Goal: Task Accomplishment & Management: Use online tool/utility

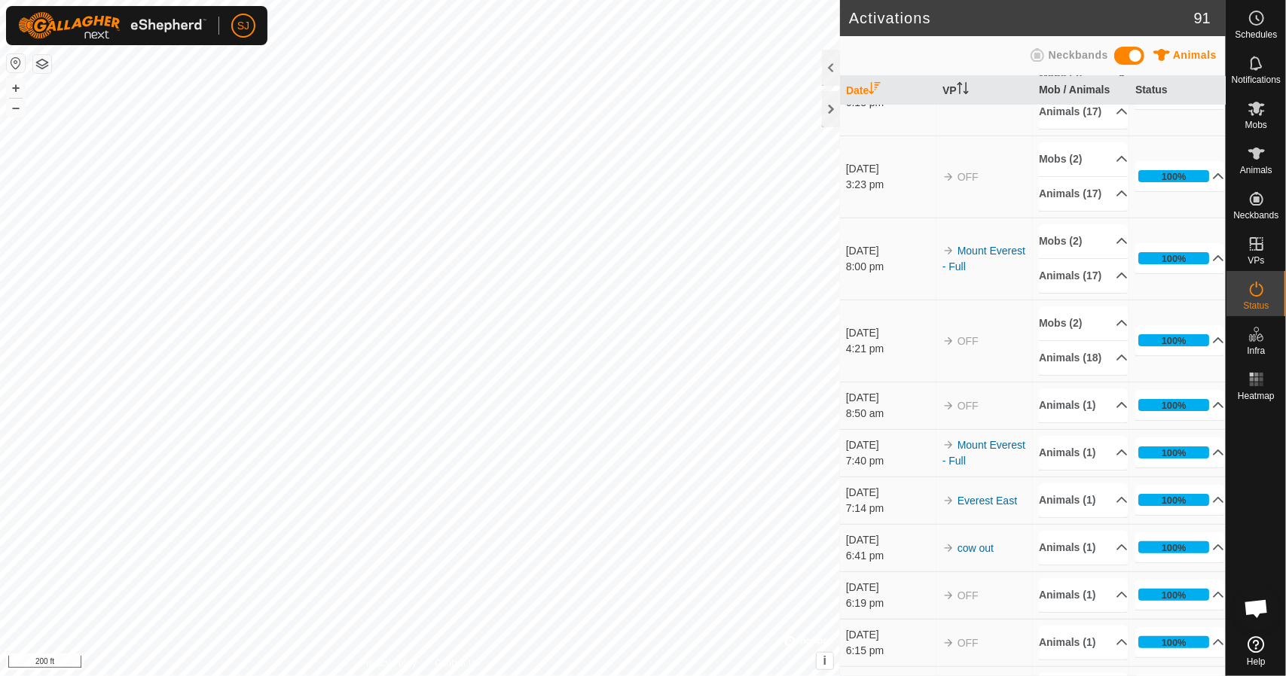
scroll to position [75, 0]
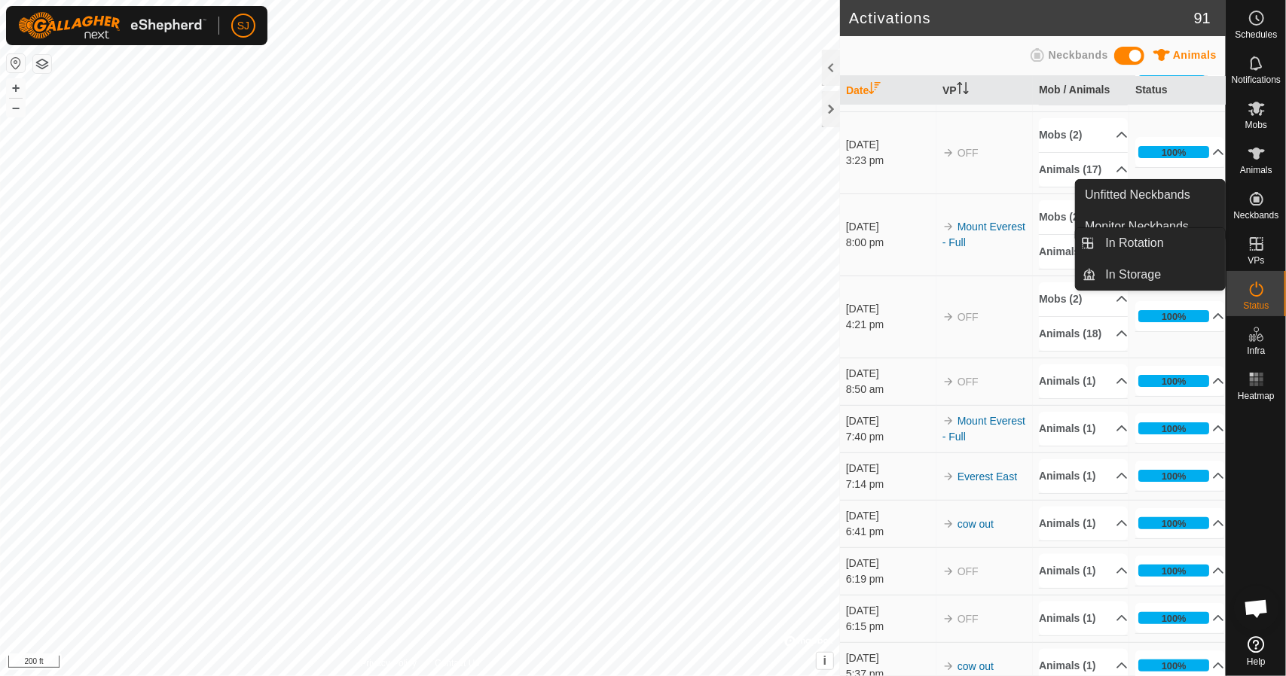
click at [1262, 256] on span "VPs" at bounding box center [1255, 260] width 17 height 9
click at [1253, 244] on icon at bounding box center [1257, 244] width 14 height 14
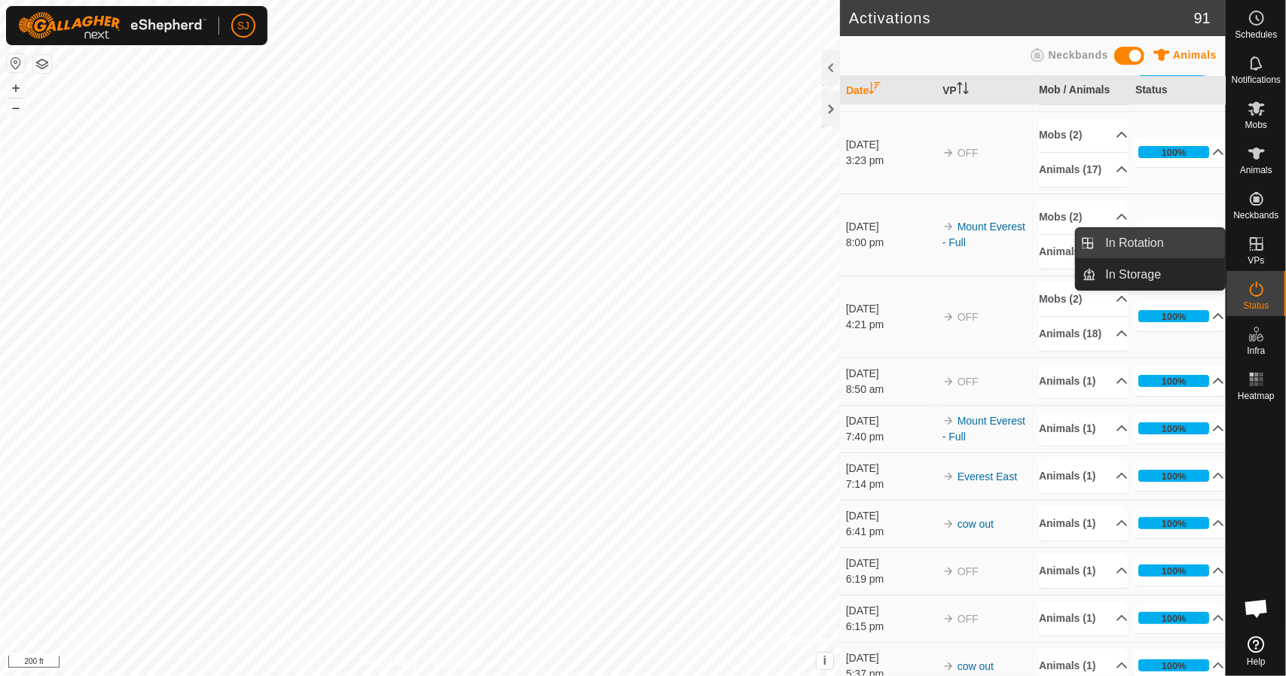
click at [1154, 254] on link "In Rotation" at bounding box center [1161, 243] width 129 height 30
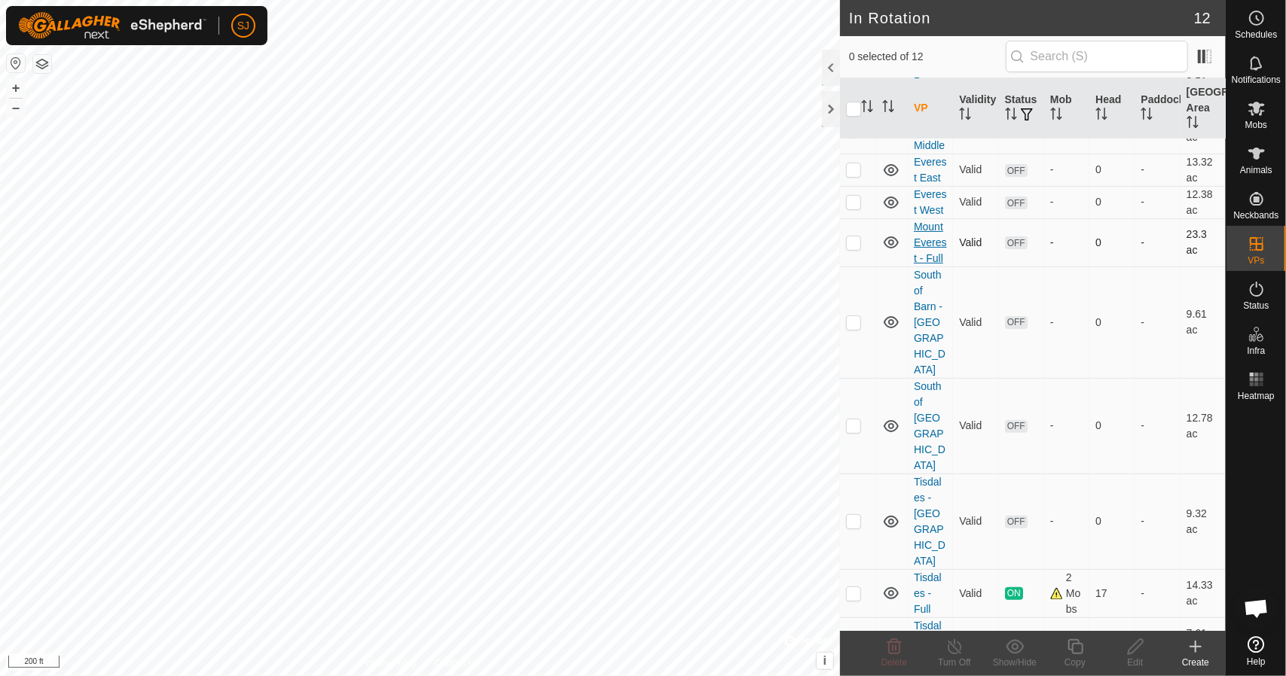
scroll to position [144, 0]
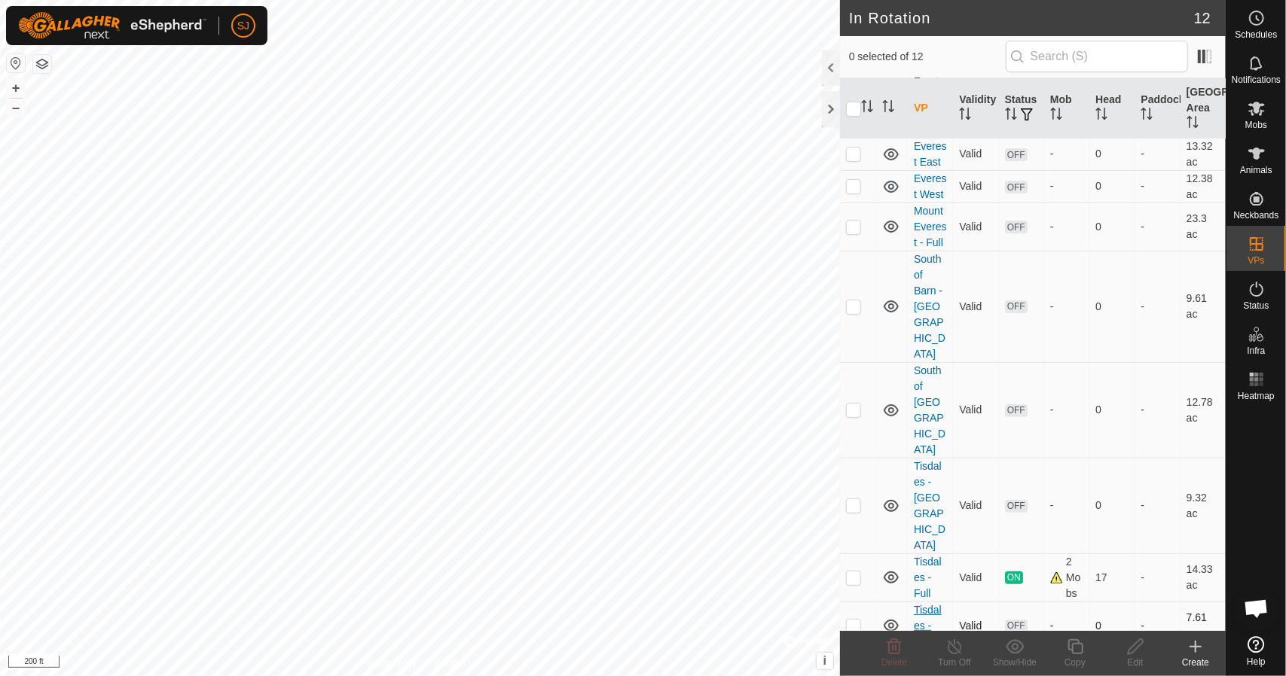
click at [926, 604] on link "Tisdales - West" at bounding box center [928, 626] width 28 height 44
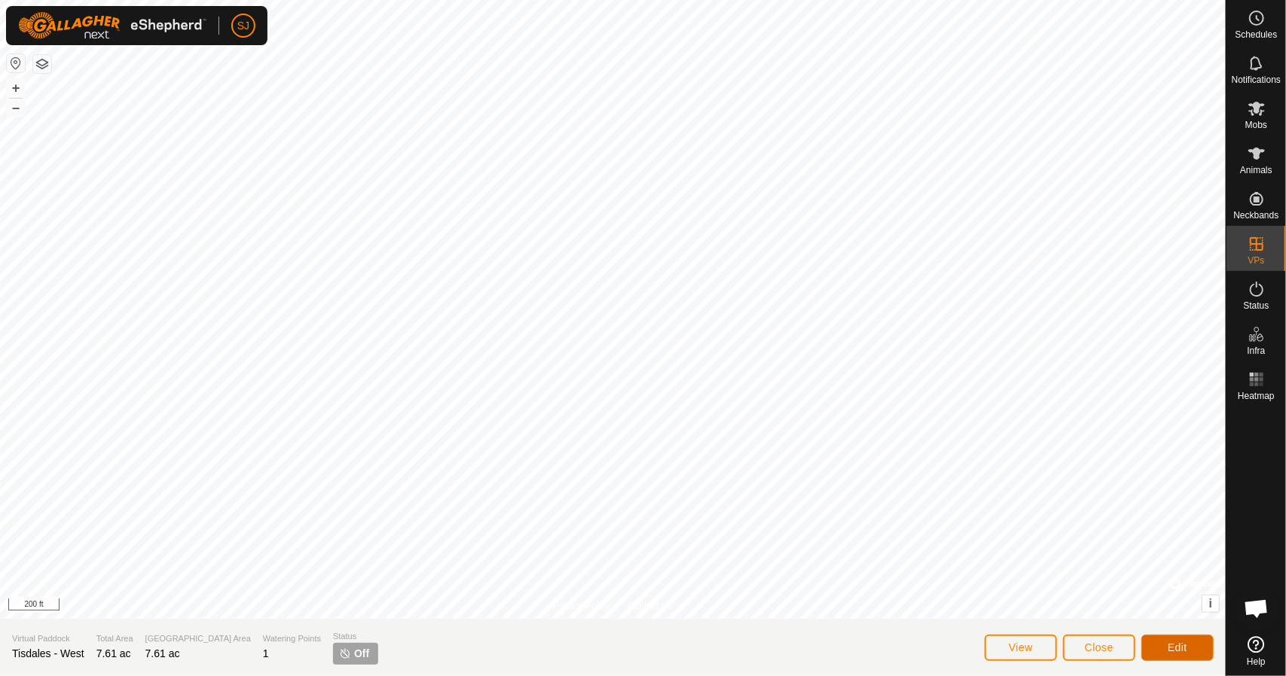
click at [1159, 648] on button "Edit" at bounding box center [1177, 648] width 72 height 26
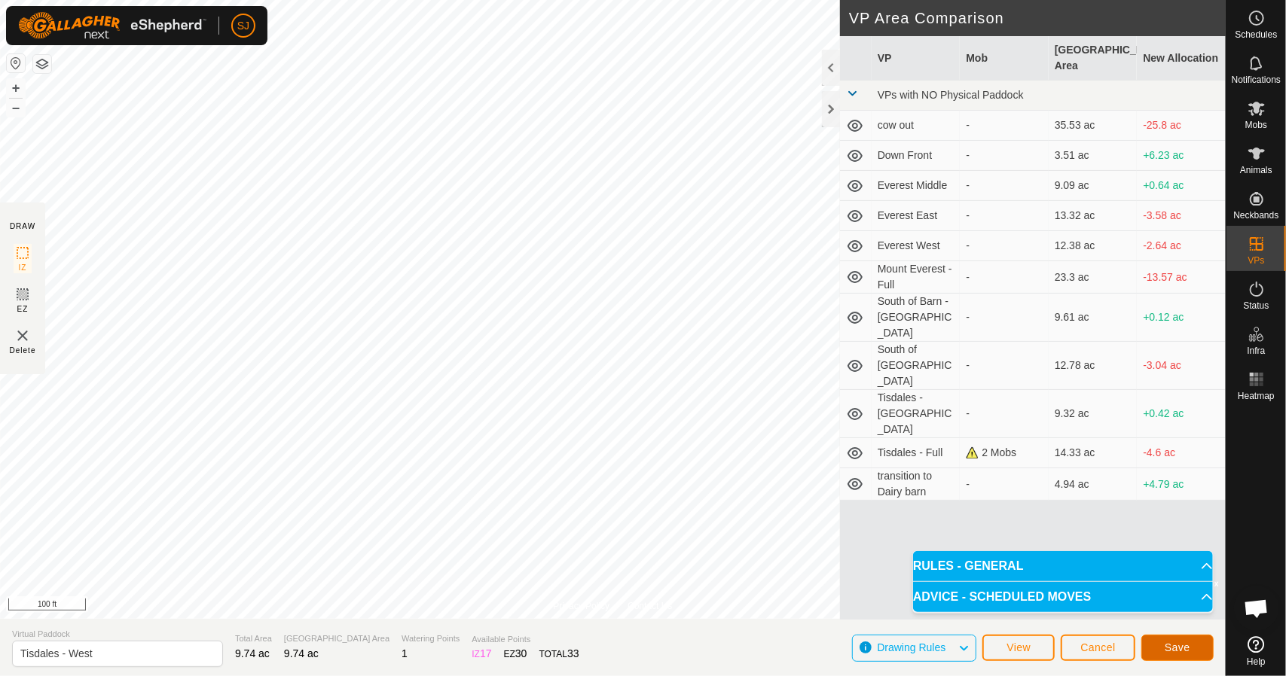
click at [1168, 651] on span "Save" at bounding box center [1177, 648] width 26 height 12
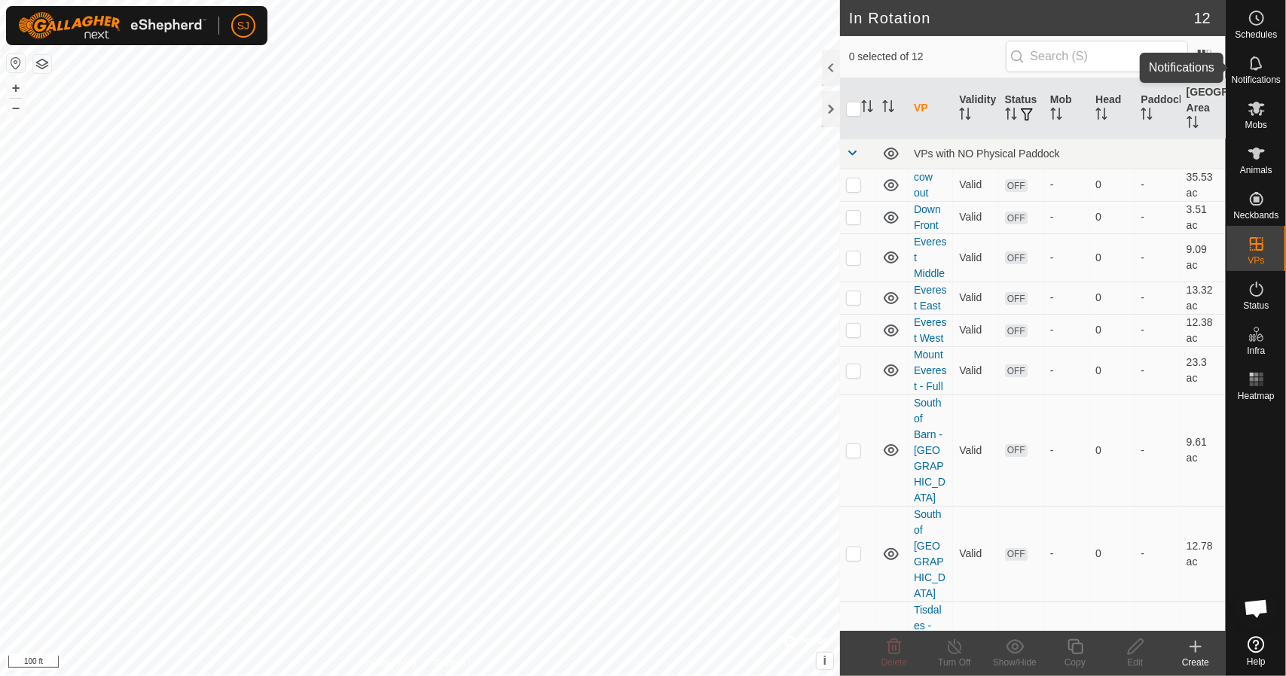
click at [1259, 65] on icon at bounding box center [1256, 63] width 12 height 14
